Goal: Find specific page/section: Find specific page/section

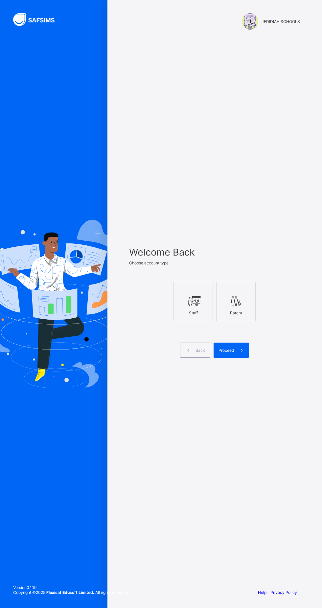
click at [188, 307] on icon at bounding box center [193, 301] width 14 height 12
click at [239, 353] on icon at bounding box center [241, 350] width 7 height 6
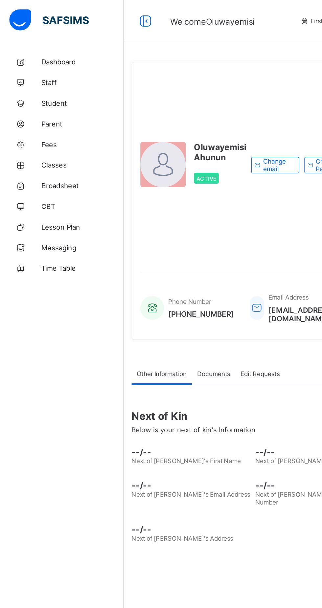
click at [38, 105] on span "Classes" at bounding box center [52, 104] width 53 height 5
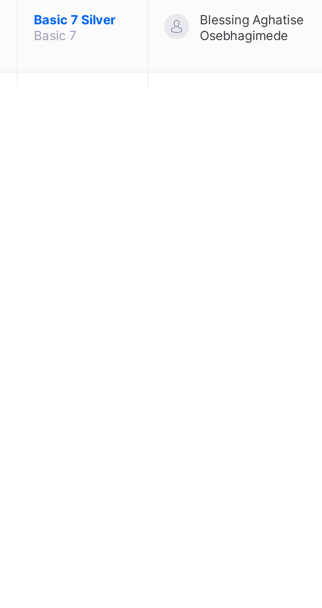
scroll to position [526, 0]
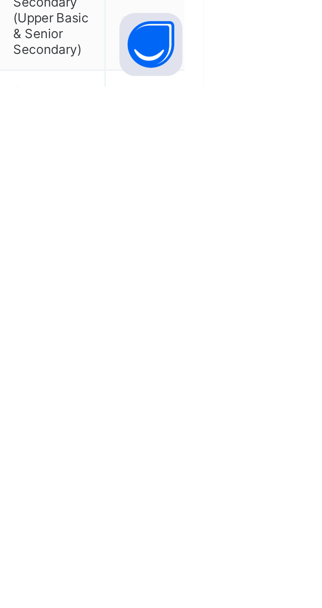
click at [0, 0] on ul "View Class Assign form Teacher" at bounding box center [0, 0] width 0 height 0
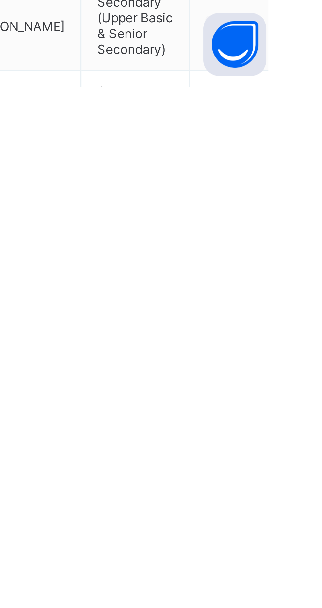
click at [0, 0] on div "View Class" at bounding box center [0, 0] width 0 height 0
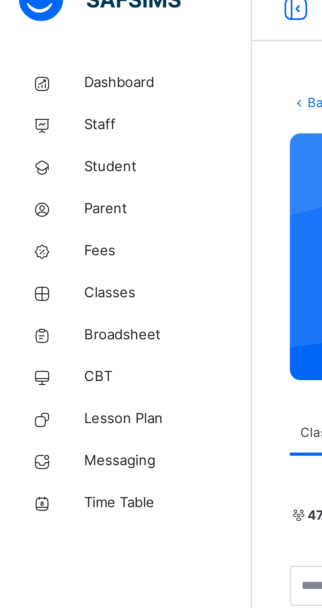
click at [45, 119] on span "Broadsheet" at bounding box center [52, 118] width 53 height 7
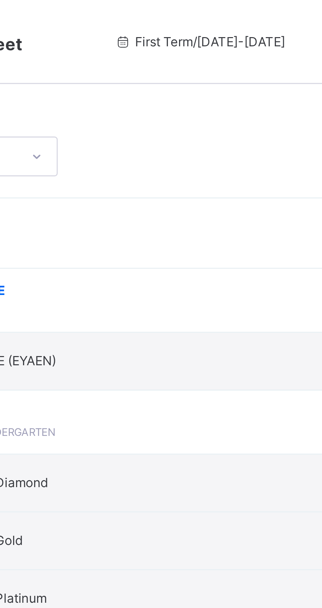
click at [205, 12] on span "First Term / [DATE]-[DATE]" at bounding box center [194, 13] width 54 height 6
click at [167, 15] on icon at bounding box center [170, 13] width 6 height 5
click at [167, 11] on span "First Term / [DATE]-[DATE]" at bounding box center [194, 13] width 54 height 6
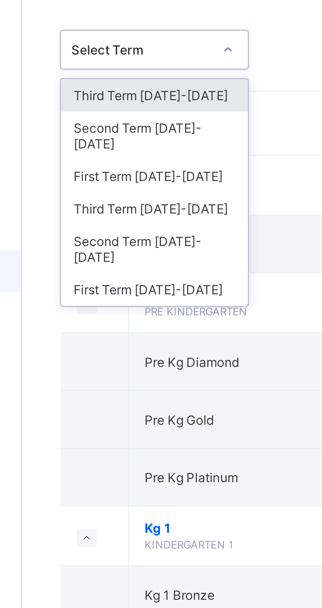
click at [132, 94] on div "Third Term [DATE]-[DATE]" at bounding box center [120, 99] width 58 height 10
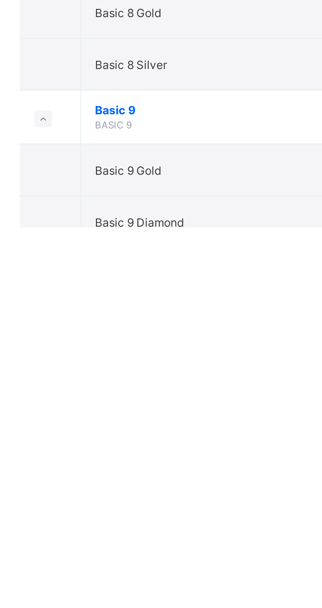
scroll to position [618, 0]
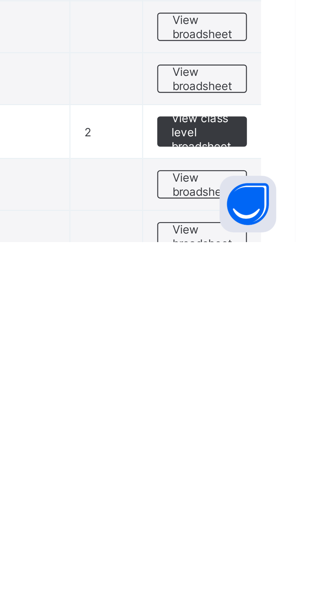
click at [286, 589] on span "View broadsheet" at bounding box center [289, 588] width 21 height 10
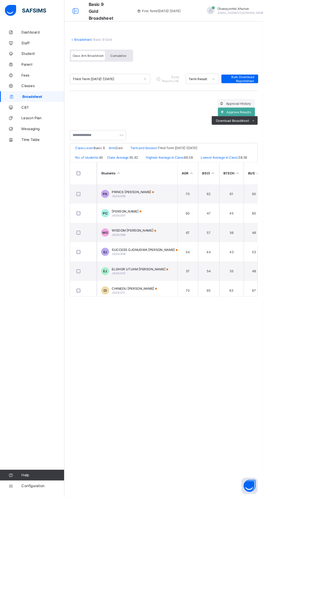
scroll to position [6, 0]
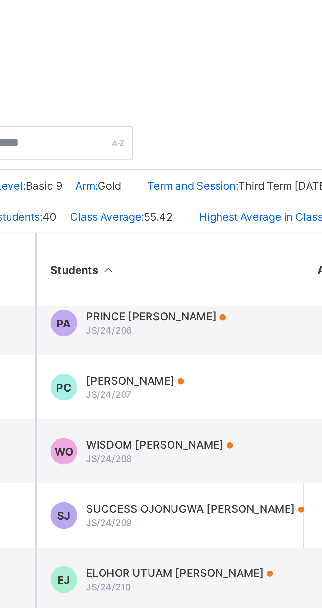
click at [155, 284] on div "WISDOM [PERSON_NAME]/24/208" at bounding box center [164, 279] width 54 height 10
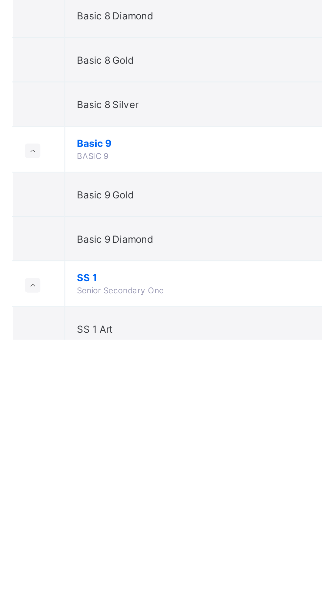
scroll to position [634, 0]
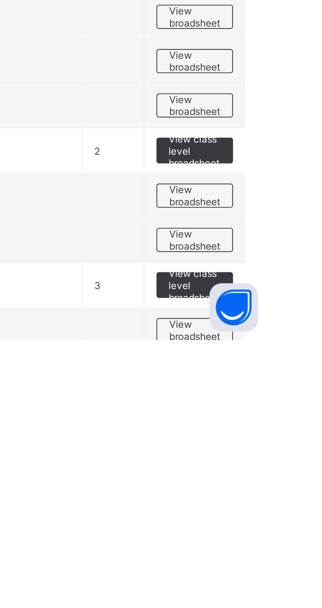
click at [291, 548] on span "View broadsheet" at bounding box center [289, 549] width 21 height 10
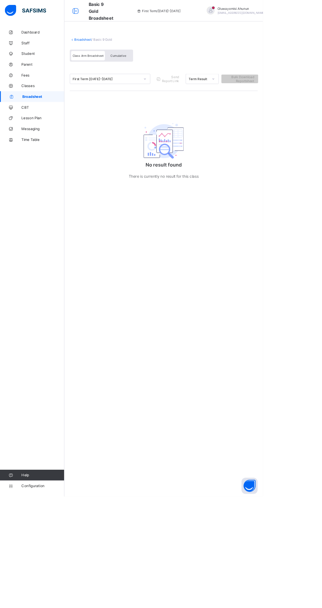
click at [144, 68] on span "Cumulative" at bounding box center [144, 68] width 19 height 5
click at [120, 66] on span "Class Arm Broadsheet" at bounding box center [108, 68] width 38 height 5
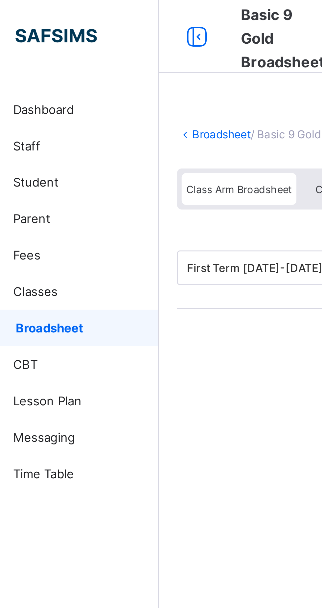
click at [92, 14] on icon at bounding box center [92, 14] width 11 height 10
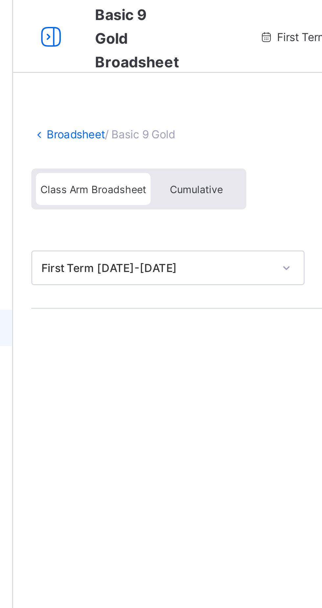
click at [41, 13] on icon at bounding box center [39, 14] width 11 height 10
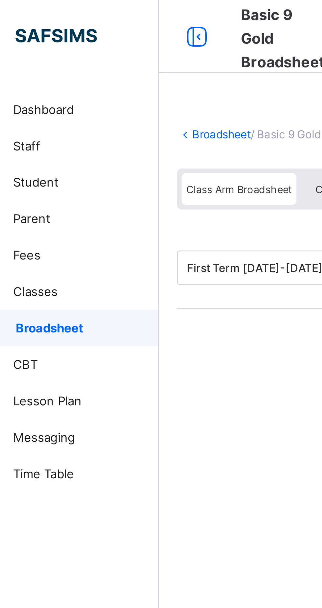
click at [97, 17] on icon at bounding box center [92, 14] width 11 height 10
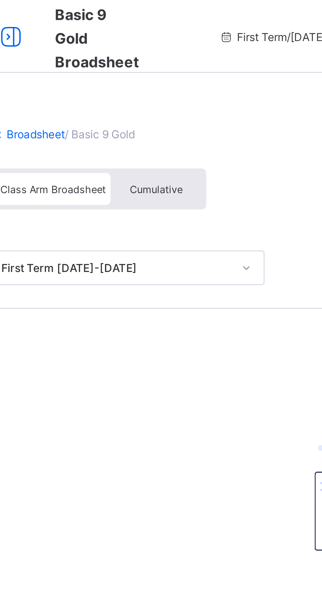
click at [53, 49] on link "Broadsheet" at bounding box center [48, 48] width 21 height 5
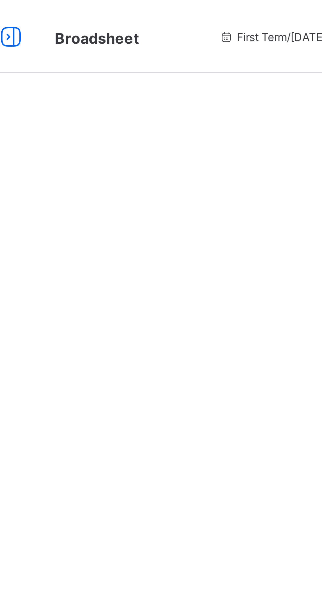
click at [129, 12] on span "First Term / [DATE]-[DATE]" at bounding box center [142, 13] width 54 height 5
click at [115, 12] on icon at bounding box center [118, 13] width 6 height 5
click at [115, 15] on icon at bounding box center [118, 13] width 6 height 5
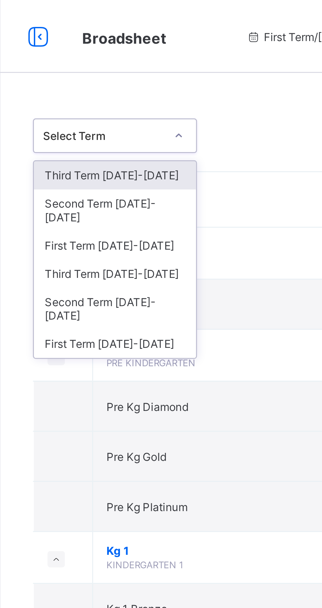
click at [116, 94] on div "Third Term [DATE]-[DATE]" at bounding box center [120, 99] width 58 height 10
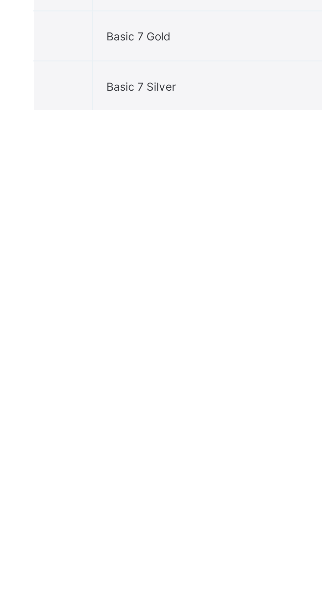
scroll to position [498, 0]
